Goal: Contribute content: Contribute content

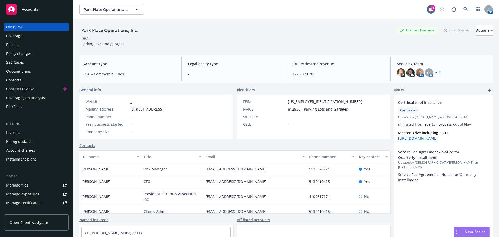
click at [32, 182] on link "Manage files" at bounding box center [36, 185] width 64 height 8
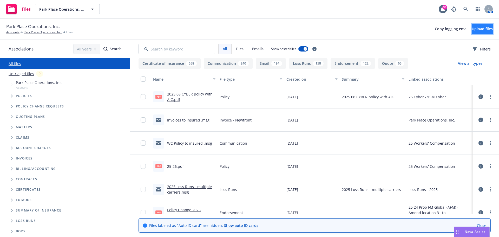
click at [479, 28] on span "Upload files" at bounding box center [482, 28] width 21 height 5
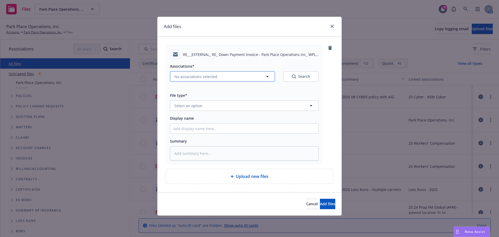
click at [198, 76] on span "No associations selected" at bounding box center [195, 76] width 43 height 5
type textarea "x"
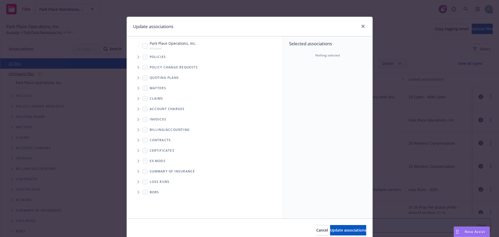
click at [137, 56] on icon "Tree Example" at bounding box center [138, 56] width 2 height 3
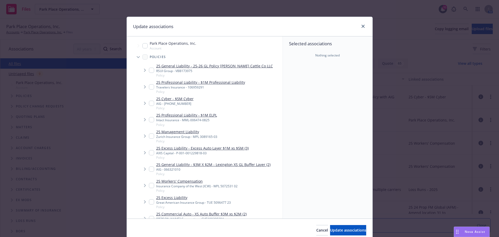
click at [185, 180] on link "25 Workers' Compensation" at bounding box center [196, 180] width 81 height 5
checkbox input "true"
click at [341, 230] on span "Update associations" at bounding box center [348, 229] width 36 height 5
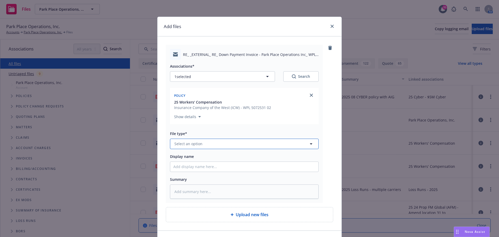
click at [199, 141] on span "Select an option" at bounding box center [188, 143] width 28 height 5
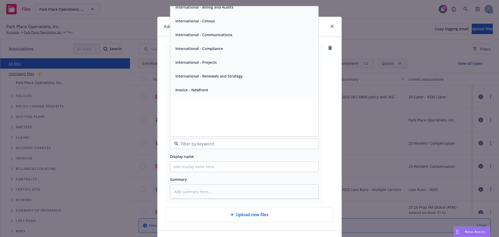
scroll to position [1118, 0]
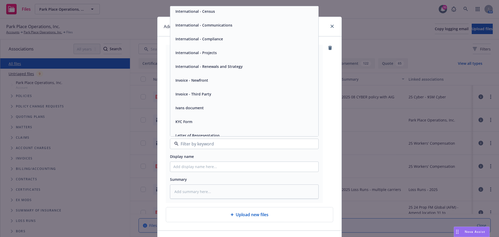
click at [196, 94] on span "Invoice - Third Party" at bounding box center [193, 93] width 36 height 5
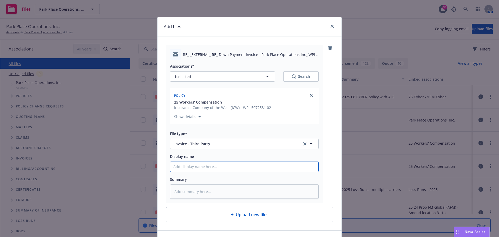
drag, startPoint x: 213, startPoint y: 166, endPoint x: 217, endPoint y: 167, distance: 3.7
click at [213, 166] on input "Display name" at bounding box center [244, 167] width 148 height 10
type textarea "x"
type input "I"
type textarea "x"
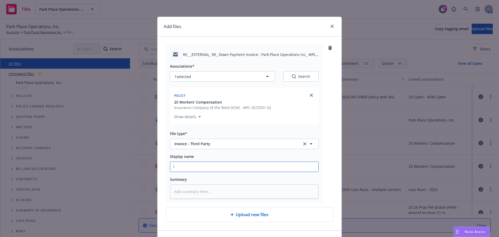
type input "IC"
type textarea "x"
type input "ICW"
type textarea "x"
type input "ICW"
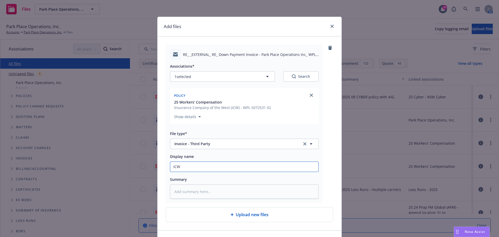
type textarea "x"
type input "ICW c"
type textarea "x"
type input "ICW co"
type textarea "x"
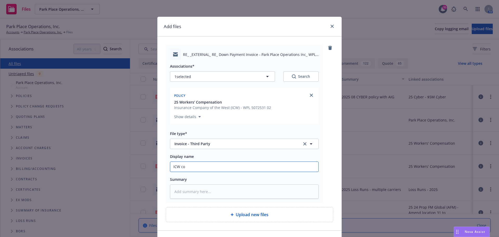
type input "ICW con"
type textarea "x"
type input "ICW conf"
type textarea "x"
type input "ICW confi"
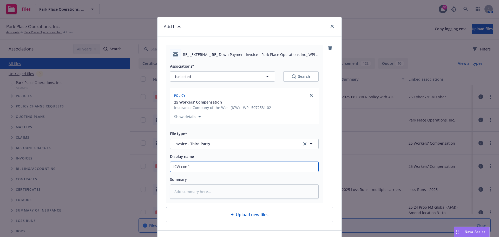
type textarea "x"
type input "ICW confir"
type textarea "x"
type input "ICW confirm"
type textarea "x"
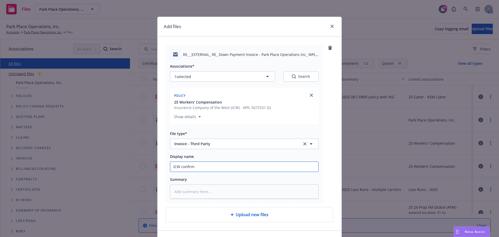
type input "ICW confirms"
type textarea "x"
type input "ICW confirms"
type textarea "x"
type input "ICW confirms t"
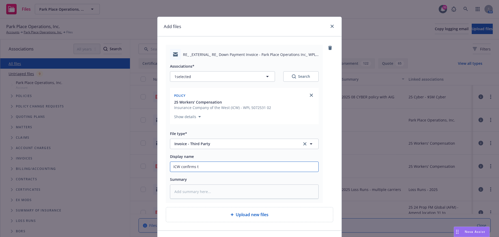
type textarea "x"
type input "ICW confirms th"
type textarea "x"
type input "ICW confirms tha"
type textarea "x"
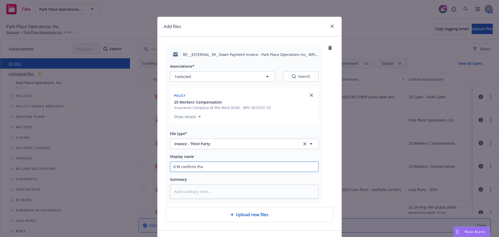
type input "ICW confirms that"
type textarea "x"
type input "ICW confirms that"
type textarea "x"
type input "ICW confirms that th"
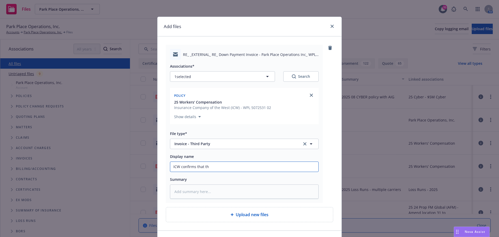
type textarea "x"
type input "ICW confirms that thi"
type textarea "x"
type input "ICW confirms that this"
type textarea "x"
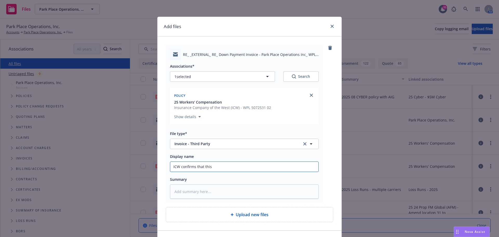
type input "ICW confirms that this i"
type textarea "x"
type input "ICW confirms that this is"
type textarea "x"
type input "ICW confirms that this is"
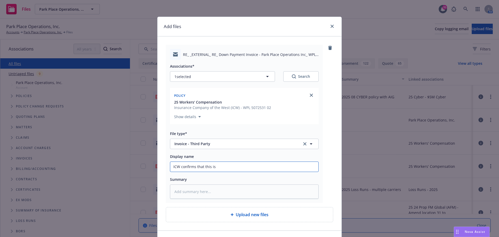
type textarea "x"
type input "ICW confirms that this is a"
type textarea "x"
type input "ICW confirms that this is a"
type textarea "x"
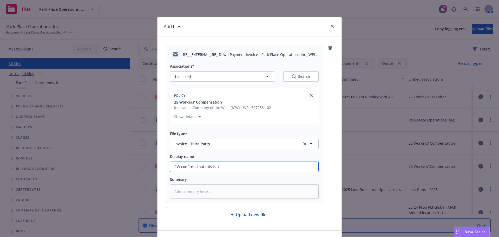
type input "ICW confirms that this is a D"
type textarea "x"
type input "ICW confirms that this is a DB"
type textarea "x"
type input "ICW confirms that this is a DB"
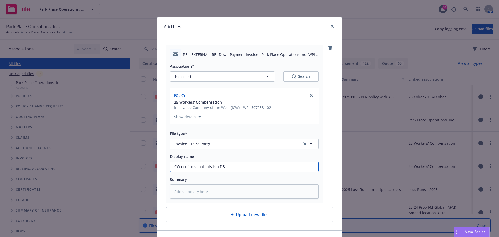
type textarea "x"
type input "ICW confirms that this is a DB p"
type textarea "x"
type input "ICW confirms that this is a DB po"
type textarea "x"
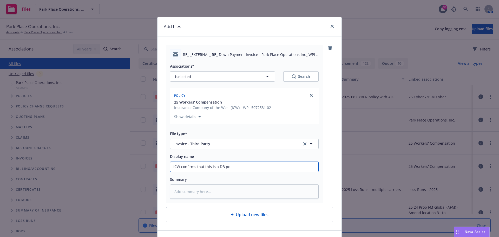
type input "ICW confirms that this is a DB pol"
type textarea "x"
type input "ICW confirms that this is a [PERSON_NAME]"
type textarea "x"
type input "ICW confirms that this is a DB polic"
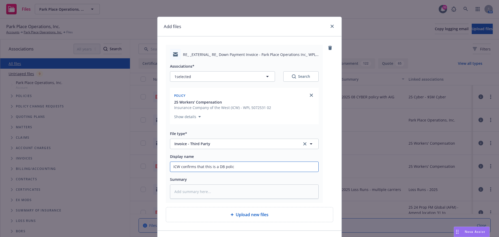
type textarea "x"
type input "ICW confirms that this is a DB policy"
type textarea "x"
type input "ICW confirms that this is a DB policy"
type textarea "x"
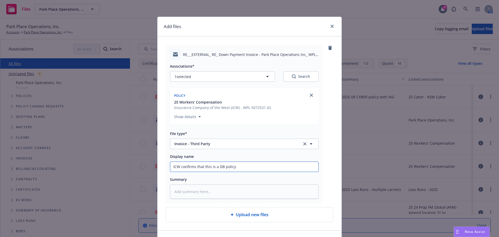
type input "ICW confirms that this is a DB policy a"
type textarea "x"
type input "ICW confirms that this is a DB policy an"
type textarea "x"
type input "ICW confirms that this is a DB policy and"
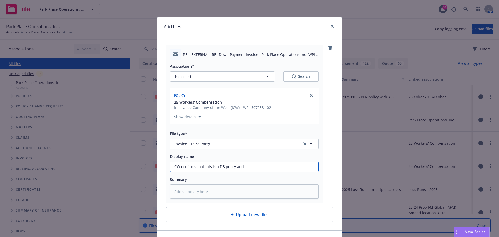
type textarea "x"
type input "ICW confirms that this is a DB policy and"
type textarea "x"
type input "ICW confirms that this is a DB policy and w"
type textarea "x"
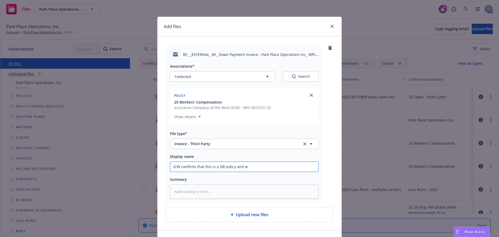
type input "ICW confirms that this is a DB policy and we"
type textarea "x"
type input "ICW confirms that this is a DB policy and we"
type textarea "x"
type input "ICW confirms that this is a DB policy and we o"
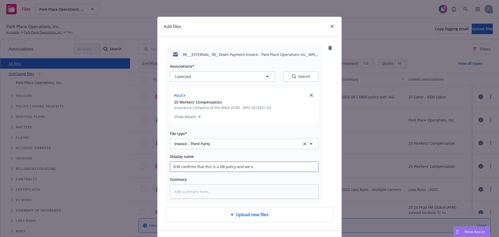
type textarea "x"
type input "ICW confirms that this is a DB policy and we on"
type textarea "x"
type input "ICW confirms that this is a DB policy and we onl"
type textarea "x"
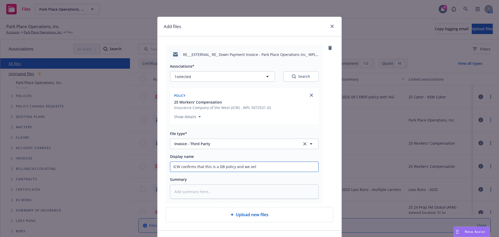
type input "ICW confirms that this is a DB policy and we only"
type textarea "x"
type input "ICW confirms that this is a DB policy and we only"
type textarea "x"
type input "ICW confirms that this is a DB policy and we only re"
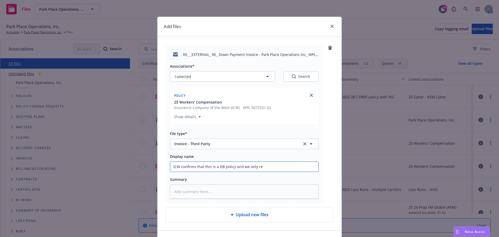
type textarea "x"
type input "ICW confirms that this is a DB policy and we only re3"
type textarea "x"
type input "ICW confirms that this is a DB policy and we only re3c"
type textarea "x"
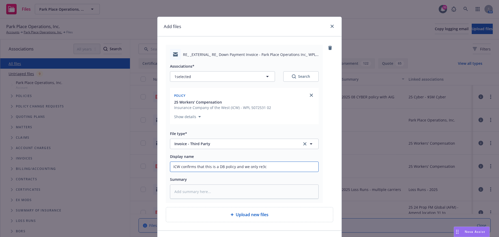
type input "ICW confirms that this is a DB policy and we only re3ce"
type textarea "x"
type input "ICW confirms that this is a DB policy and we only re3cei"
type textarea "x"
type input "ICW confirms that this is a DB policy and we only re3ceiv"
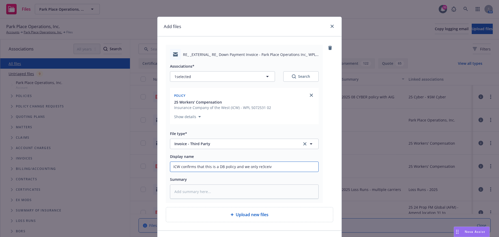
type textarea "x"
type input "ICW confirms that this is a DB policy and we only re3ceive"
type textarea "x"
type input "ICW confirms that this is a DB policy and we only re3ceive a"
type textarea "x"
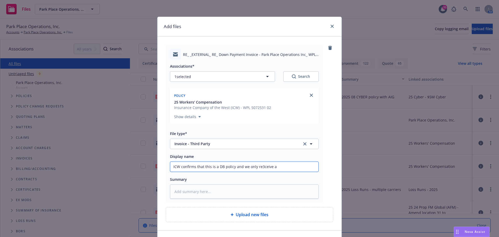
type input "ICW confirms that this is a DB policy and we only re3ceive a"
type textarea "x"
type input "ICW confirms that this is a DB policy and we only re3ceive"
type textarea "x"
type input "ICW confirms that this is a DB policy and we only re3ceive"
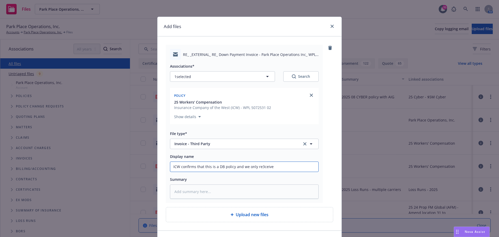
type textarea "x"
type input "ICW confirms that this is a DB policy and we only re3ceiv"
type textarea "x"
type input "ICW confirms that this is a DB policy and we only re3cei"
type textarea "x"
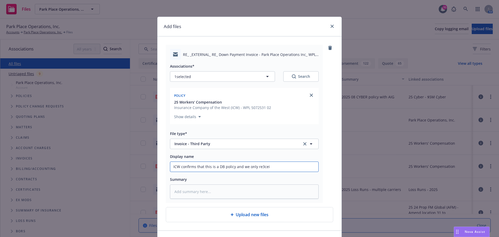
type input "ICW confirms that this is a DB policy and we only re3ce"
type textarea "x"
type input "ICW confirms that this is a DB policy and we only re3"
type textarea "x"
type input "ICW confirms that this is a DB policy and we only re"
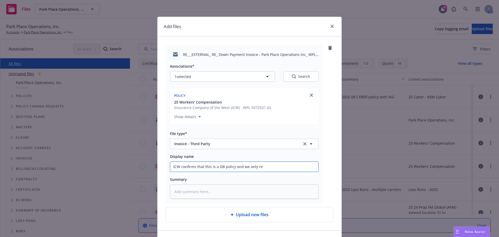
type textarea "x"
type input "ICW confirms that this is a DB policy and we only rec"
type textarea "x"
type input "ICW confirms that this is a DB policy and we only rece"
type textarea "x"
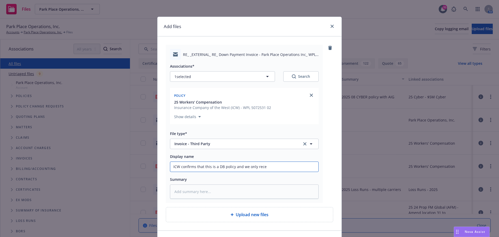
type input "ICW confirms that this is a DB policy and we only recei"
type textarea "x"
type input "ICW confirms that this is a DB policy and we only receiv"
type textarea "x"
type input "ICW confirms that this is a DB policy and we only receive"
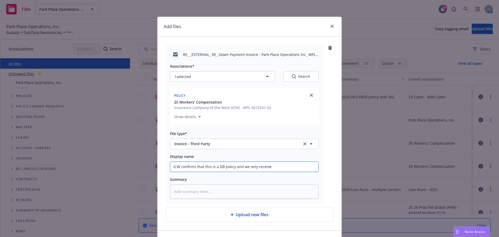
type textarea "x"
type input "ICW confirms that this is a DB policy and we only receive"
type textarea "x"
type input "ICW confirms that this is a DB policy and we only receive a"
type textarea "x"
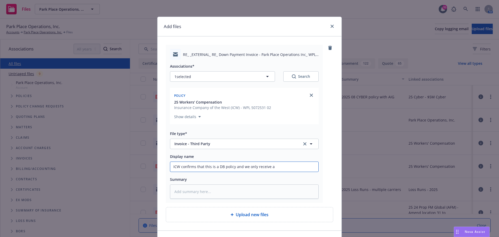
type input "ICW confirms that this is a DB policy and we only receive a"
type textarea "x"
type input "ICW confirms that this is a DB policy and we only receive a c"
type textarea "x"
type input "ICW confirms that this is a DB policy and we only receive a co"
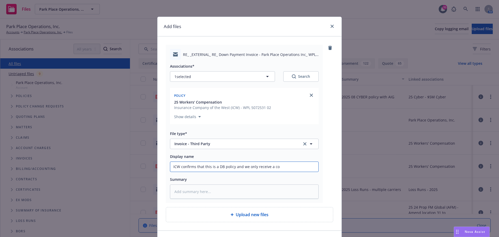
type textarea "x"
type input "ICW confirms that this is a DB policy and we only receive a cop"
type textarea "x"
type input "ICW confirms that this is a DB policy and we only receive a copy"
type textarea "x"
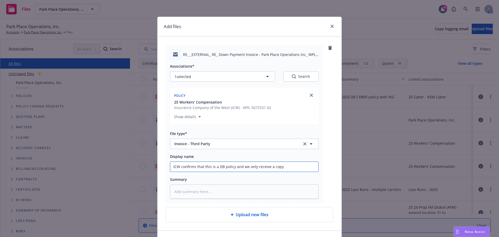
type input "ICW confirms that this is a DB policy and we only receive a copy"
type textarea "x"
type input "ICW confirms that this is a DB policy and we only receive a copy o"
type textarea "x"
type input "ICW confirms that this is a DB policy and we only receive a copy of"
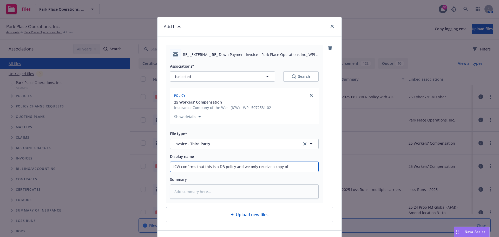
type textarea "x"
type input "ICW confirms that this is a DB policy and we only receive a copy of"
type textarea "x"
type input "ICW confirms that this is a DB policy and we only receive a copy of t"
type textarea "x"
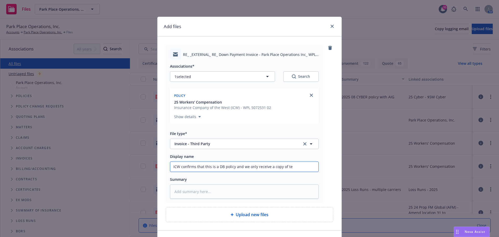
type input "ICW confirms that this is a DB policy and we only receive a copy of te"
type textarea "x"
type input "ICW confirms that this is a DB policy and we only receive a copy of te"
type textarea "x"
type input "ICW confirms that this is a DB policy and we only receive a copy of t"
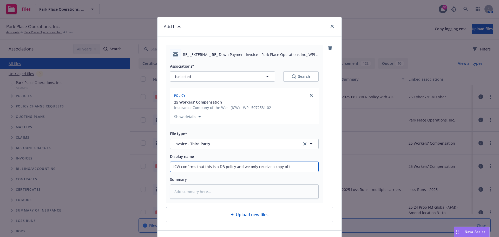
type textarea "x"
type input "ICW confirms that this is a DB policy and we only receive a copy of th"
type textarea "x"
type input "ICW confirms that this is a DB policy and we only receive a copy of the"
type textarea "x"
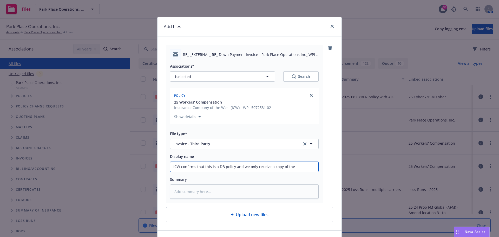
type input "ICW confirms that this is a DB policy and we only receive a copy of the"
type textarea "x"
type input "ICW confirms that this is a DB policy and we only receive a copy of the i"
type textarea "x"
type input "ICW confirms that this is a DB policy and we only receive a copy of the in"
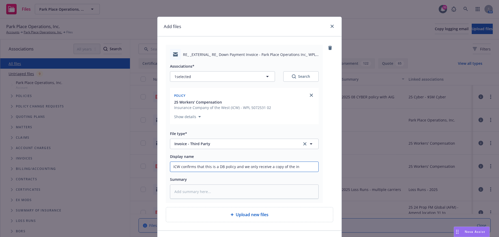
type textarea "x"
type input "ICW confirms that this is a DB policy and we only receive a copy of the inv"
type textarea "x"
type input "ICW confirms that this is a DB policy and we only receive a copy of the invo"
type textarea "x"
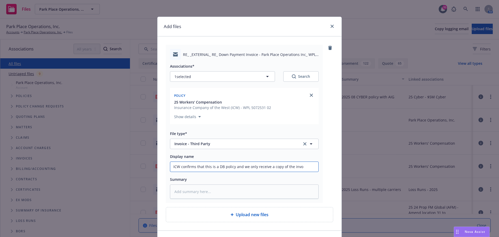
type input "ICW confirms that this is a DB policy and we only receive a copy of the invoi"
type textarea "x"
type input "ICW confirms that this is a DB policy and we only receive a copy of the invoic"
type textarea "x"
type input "ICW confirms that this is a DB policy and we only receive a copy of the invoice"
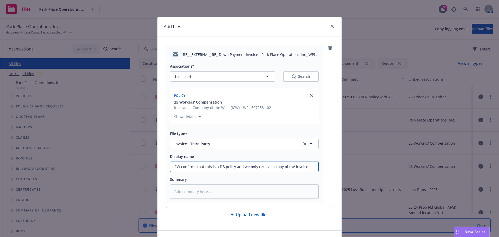
type textarea "x"
type input "ICW confirms that this is a DB policy and we only receive a copy of the invoice"
type textarea "x"
type input "ICW confirms that this is a DB policy and we only receive a copy of the invoice…"
type textarea "x"
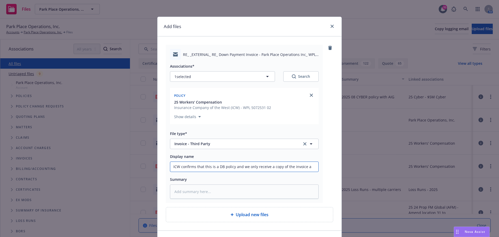
type input "ICW confirms that this is a DB policy and we only receive a copy of the invoice…"
type textarea "x"
type input "ICW confirms that this is a DB policy and we only receive a copy of the invoice…"
type textarea "x"
type input "ICW confirms that this is a DB policy and we only receive a copy of the invoice…"
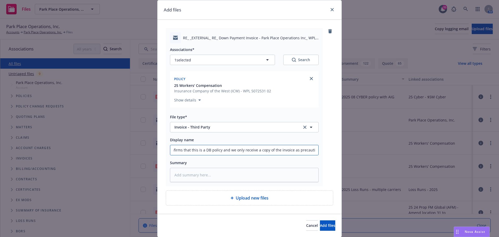
scroll to position [34, 0]
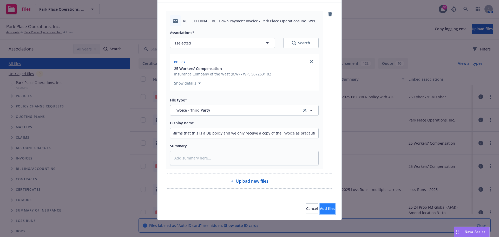
click at [322, 204] on button "Add files" at bounding box center [327, 208] width 15 height 10
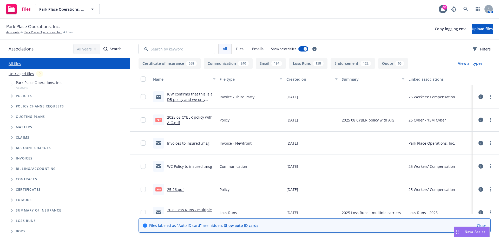
click at [354, 29] on div "Park Place Operations, Inc. Accounts Park Place Operations, Inc. Files Copy log…" at bounding box center [249, 28] width 487 height 11
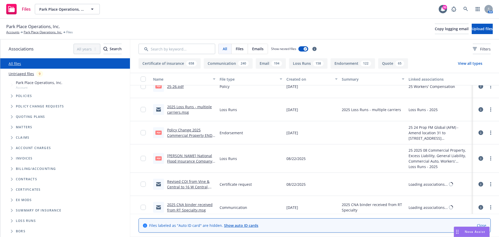
scroll to position [130, 0]
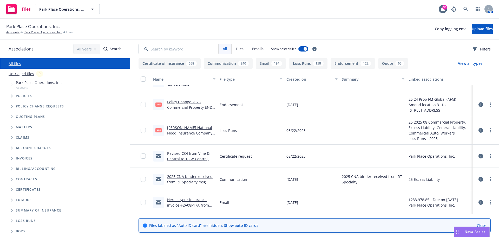
click at [311, 20] on div "Park Place Operations, Inc. Accounts Park Place Operations, Inc. Files Copy log…" at bounding box center [249, 29] width 499 height 21
click at [374, 26] on div "Park Place Operations, Inc. Accounts Park Place Operations, Inc. Files Copy log…" at bounding box center [249, 28] width 487 height 11
click at [469, 11] on link at bounding box center [466, 9] width 10 height 10
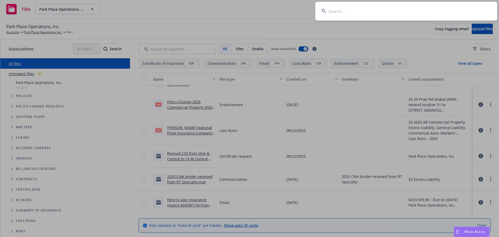
click at [445, 11] on input at bounding box center [406, 11] width 182 height 19
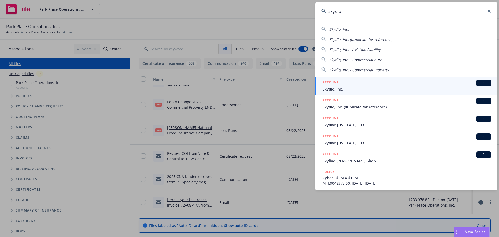
click at [353, 87] on span "Skydio, Inc." at bounding box center [407, 88] width 168 height 5
